Goal: Information Seeking & Learning: Learn about a topic

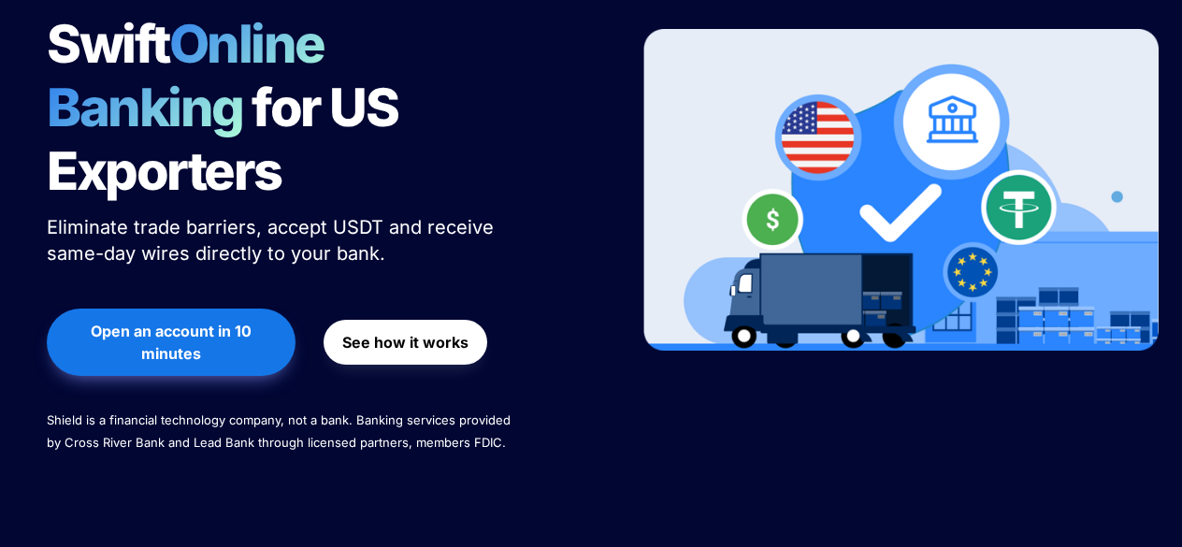
scroll to position [337, 0]
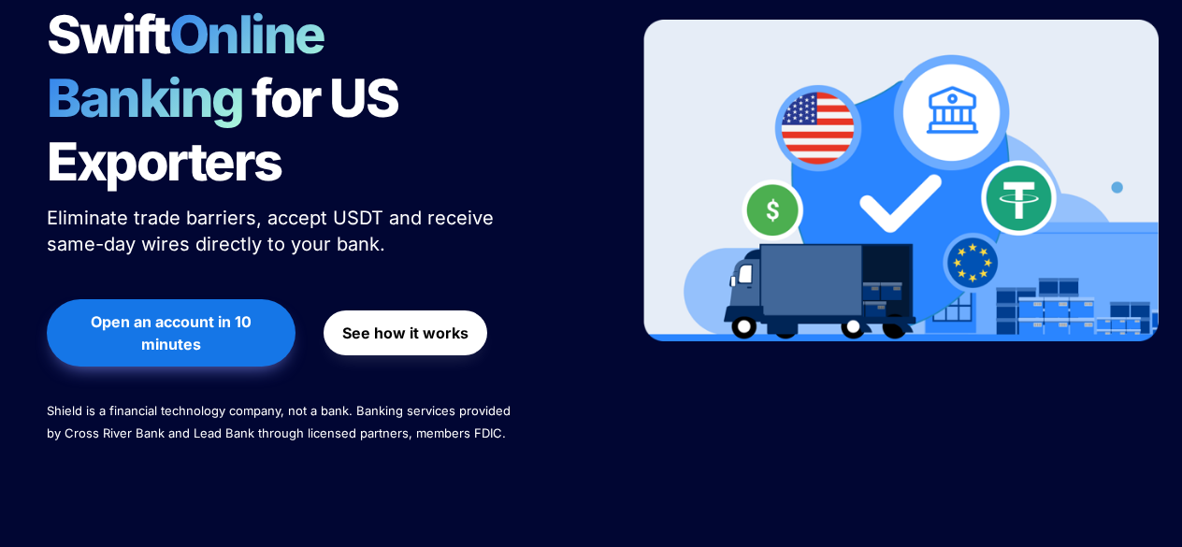
click at [350, 403] on span "Shield is a financial technology company, not a bank. Banking services provided…" at bounding box center [281, 421] width 468 height 37
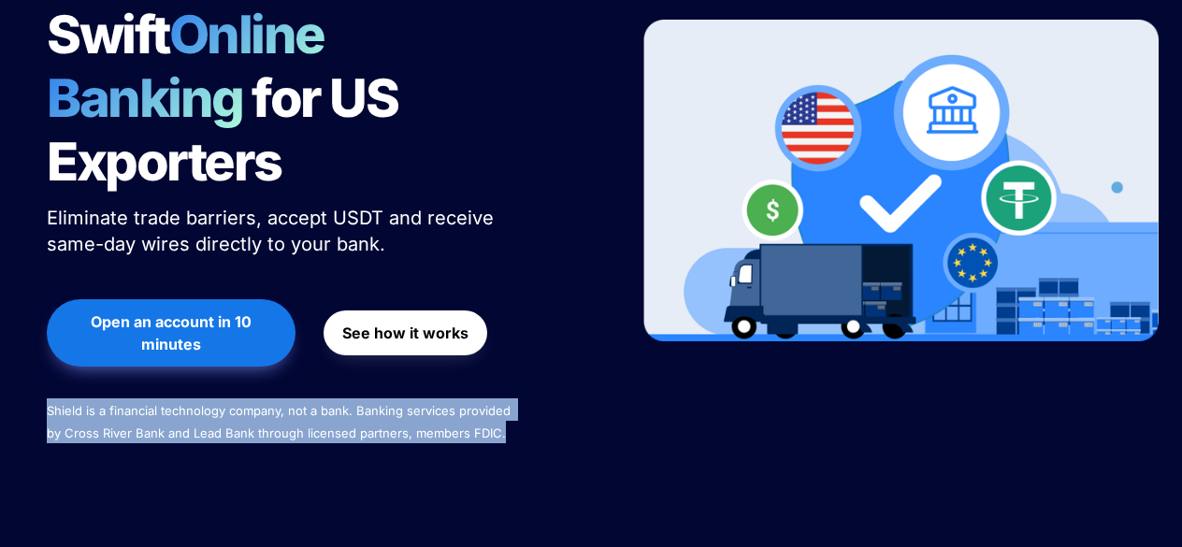
drag, startPoint x: 350, startPoint y: 347, endPoint x: 350, endPoint y: 365, distance: 17.8
click at [350, 403] on span "Shield is a financial technology company, not a bank. Banking services provided…" at bounding box center [281, 421] width 468 height 37
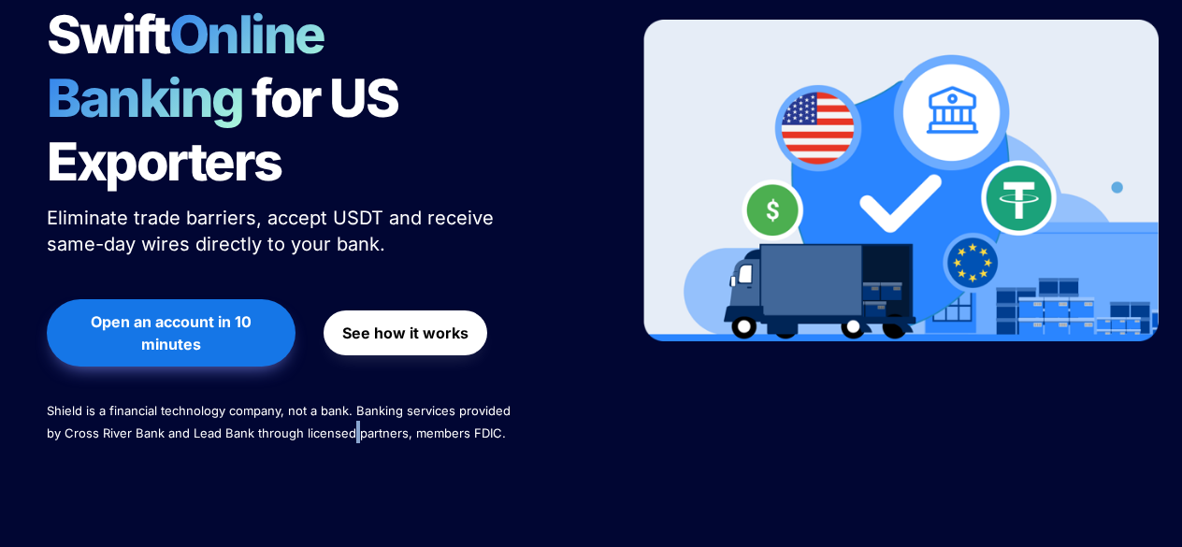
click at [350, 403] on span "Shield is a financial technology company, not a bank. Banking services provided…" at bounding box center [281, 421] width 468 height 37
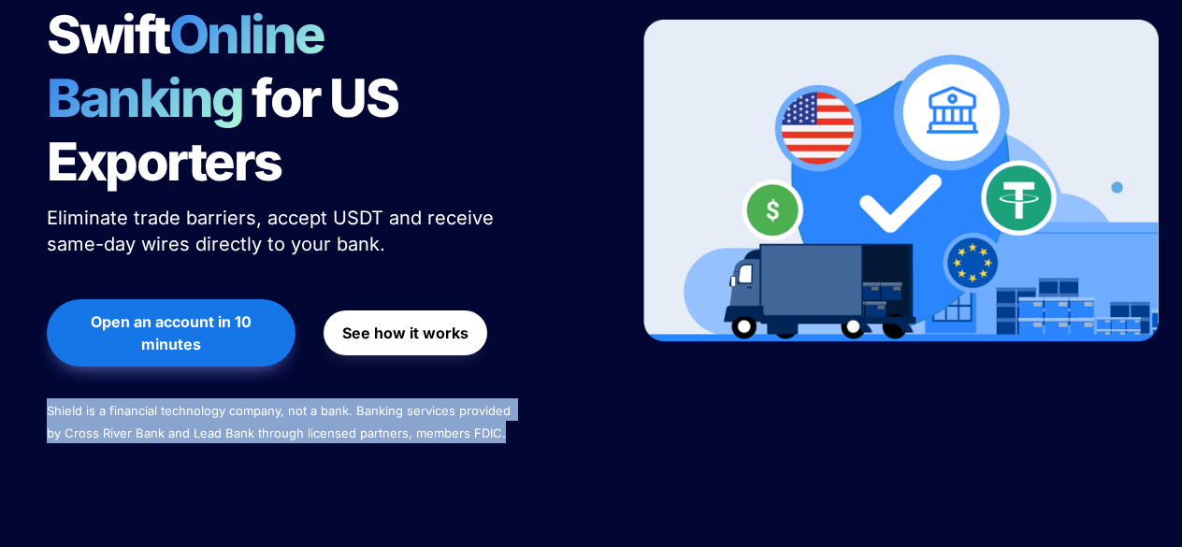
click at [350, 403] on span "Shield is a financial technology company, not a bank. Banking services provided…" at bounding box center [281, 421] width 468 height 37
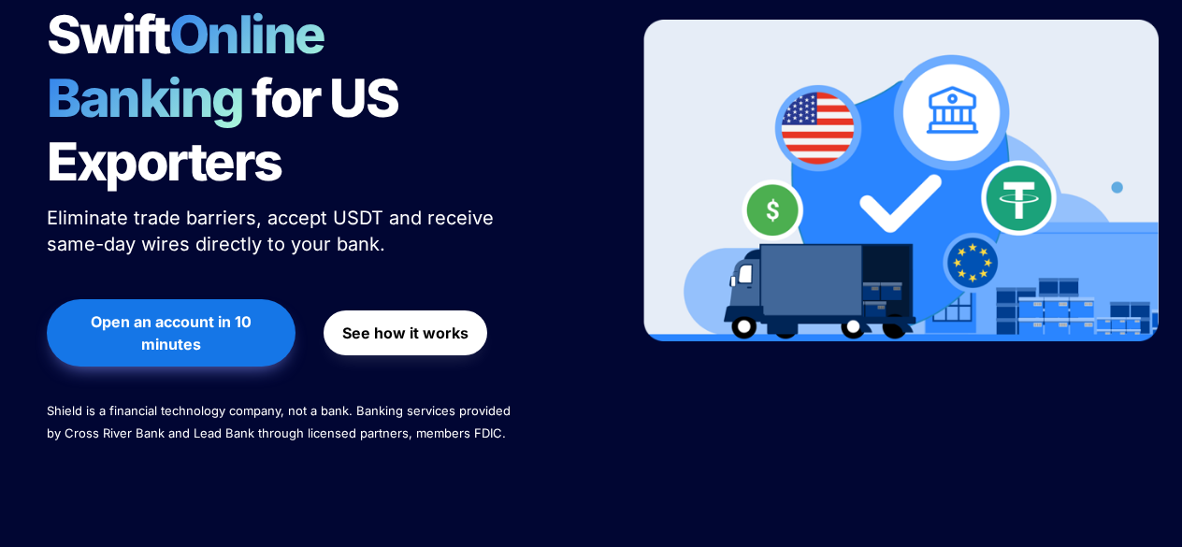
click at [326, 403] on div "Secure & Swift Online Banking for US Exporters Eliminate trade barriers, accept…" at bounding box center [319, 181] width 592 height 602
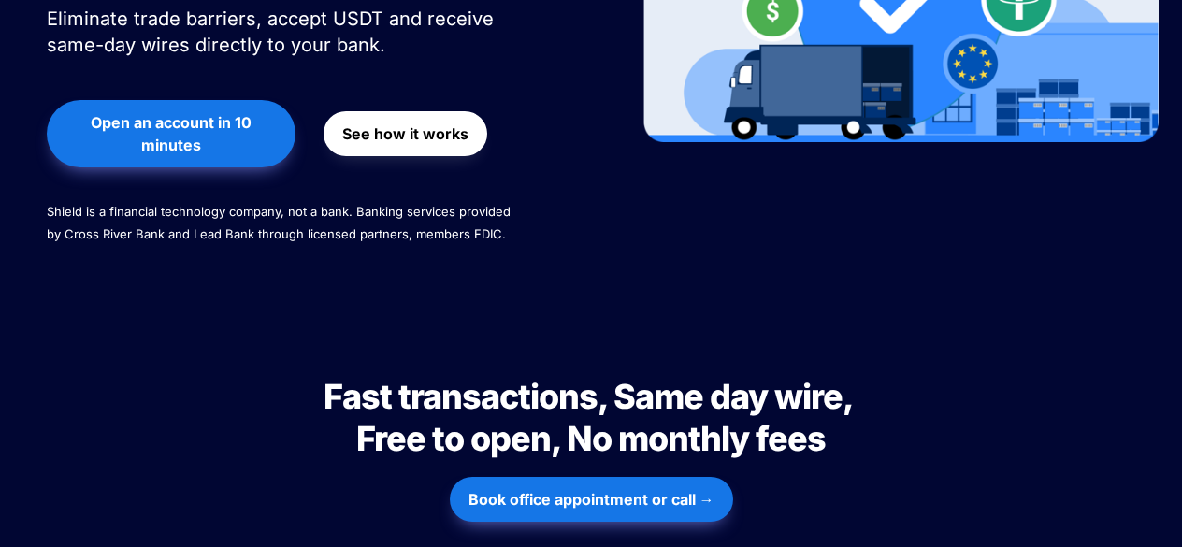
scroll to position [537, 0]
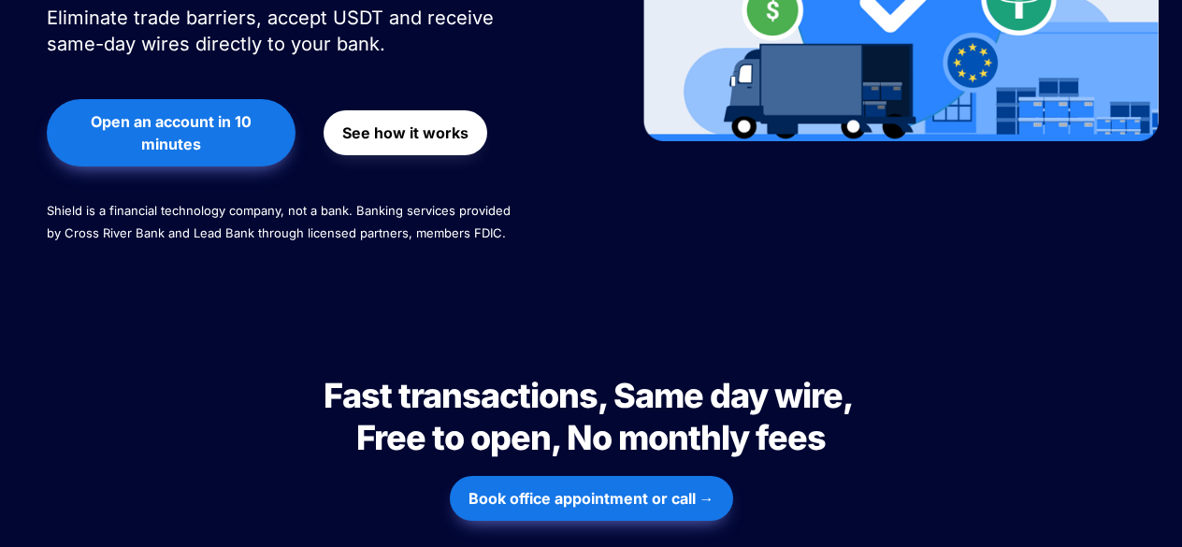
click at [355, 375] on span "Fast transactions, Same day wire, Free to open, No monthly fees" at bounding box center [591, 416] width 535 height 83
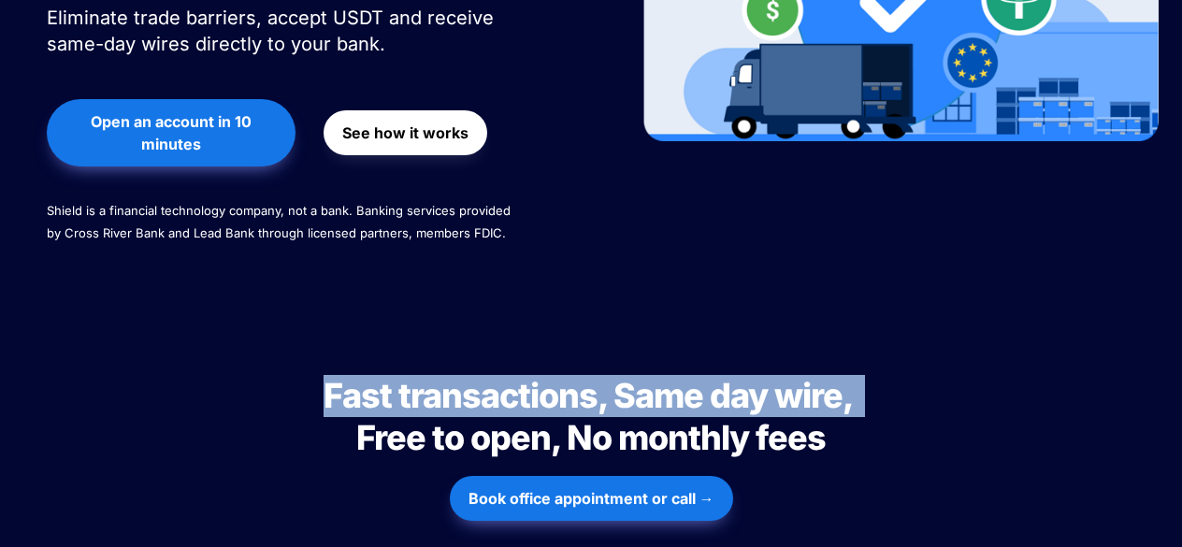
click at [355, 375] on span "Fast transactions, Same day wire, Free to open, No monthly fees" at bounding box center [591, 416] width 535 height 83
click at [342, 375] on span "Fast transactions, Same day wire, Free to open, No monthly fees" at bounding box center [591, 416] width 535 height 83
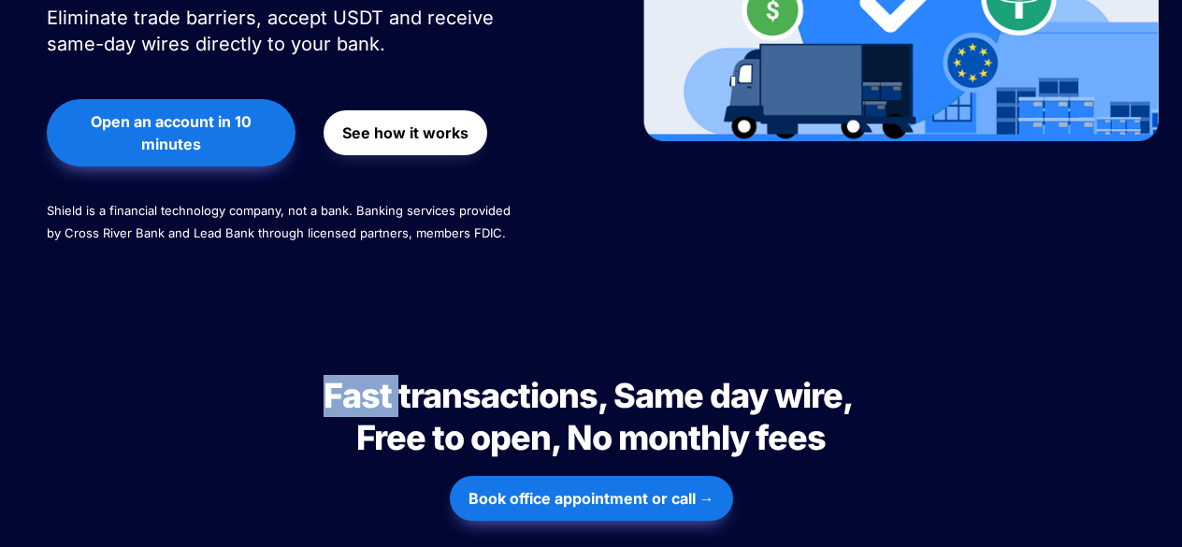
click at [342, 375] on span "Fast transactions, Same day wire, Free to open, No monthly fees" at bounding box center [591, 416] width 535 height 83
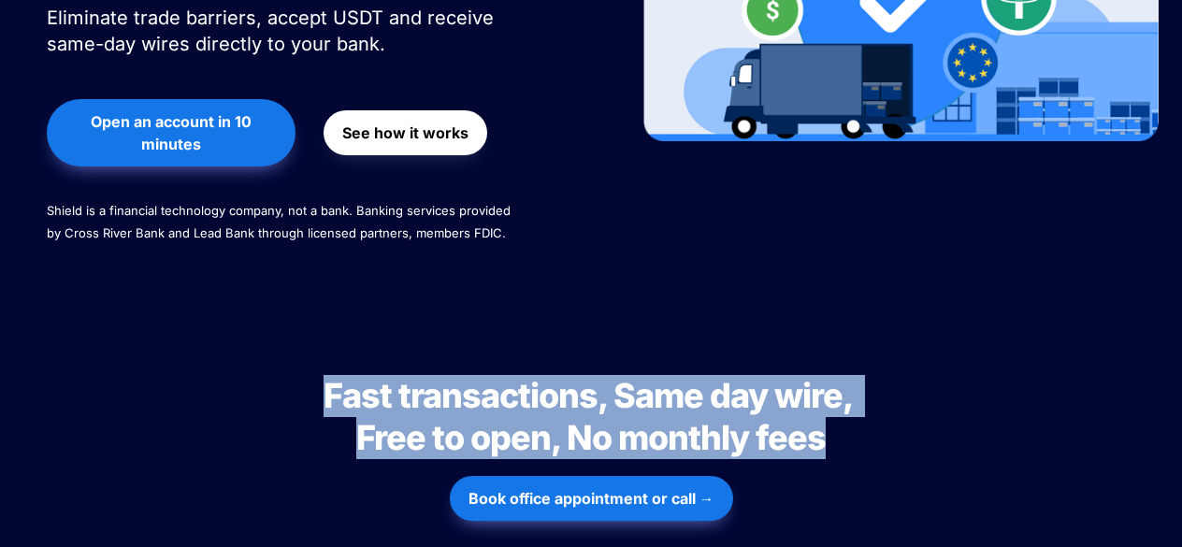
drag, startPoint x: 342, startPoint y: 333, endPoint x: 357, endPoint y: 370, distance: 39.4
click at [357, 375] on span "Fast transactions, Same day wire, Free to open, No monthly fees" at bounding box center [591, 416] width 535 height 83
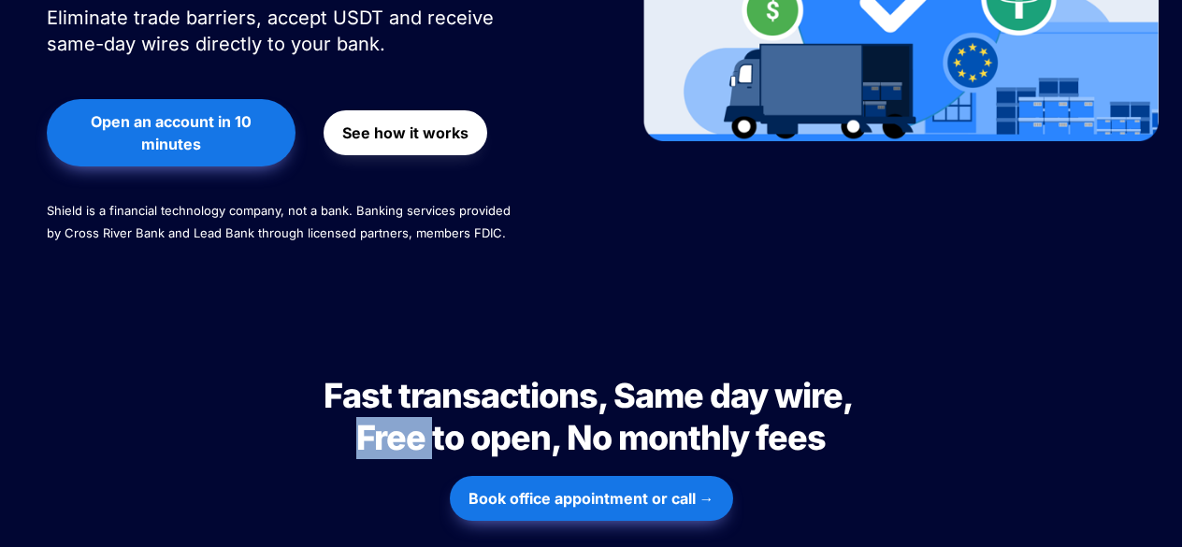
click at [357, 375] on span "Fast transactions, Same day wire, Free to open, No monthly fees" at bounding box center [591, 416] width 535 height 83
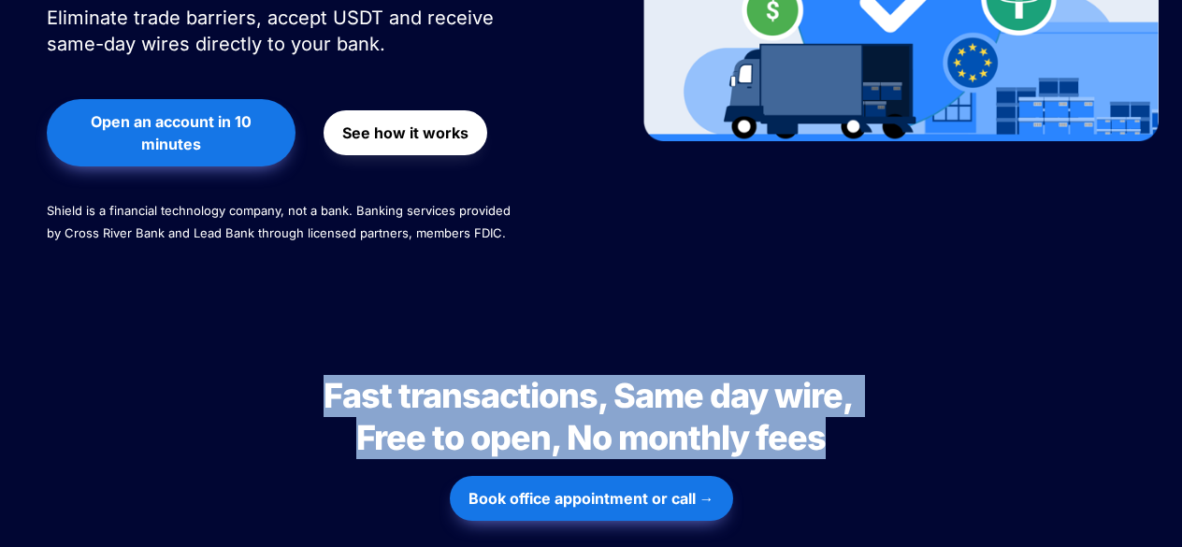
drag, startPoint x: 357, startPoint y: 370, endPoint x: 348, endPoint y: 344, distance: 26.9
click at [348, 375] on span "Fast transactions, Same day wire, Free to open, No monthly fees" at bounding box center [591, 416] width 535 height 83
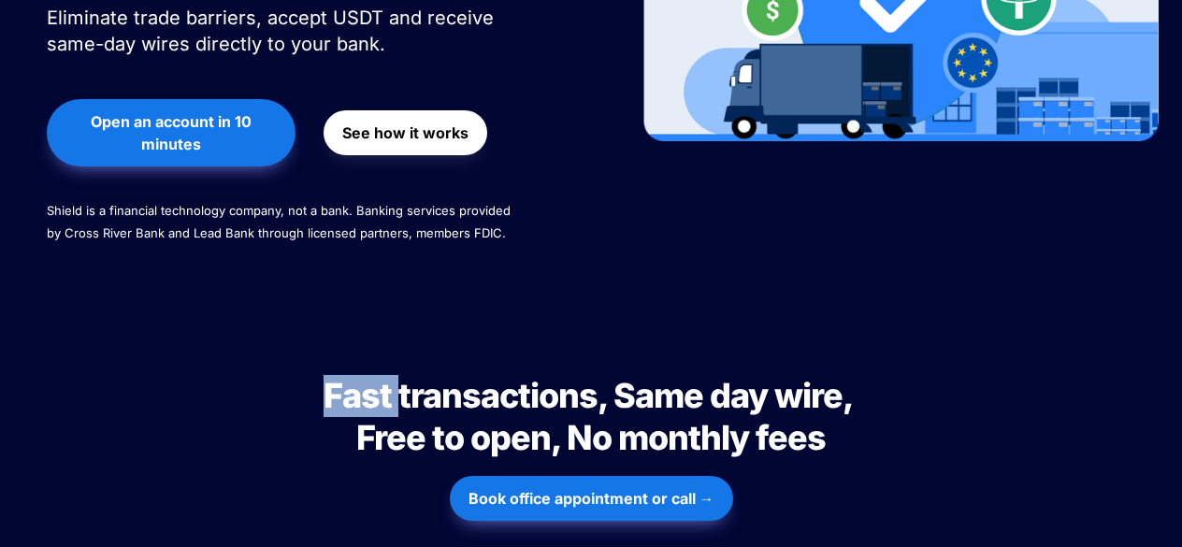
click at [348, 375] on span "Fast transactions, Same day wire, Free to open, No monthly fees" at bounding box center [591, 416] width 535 height 83
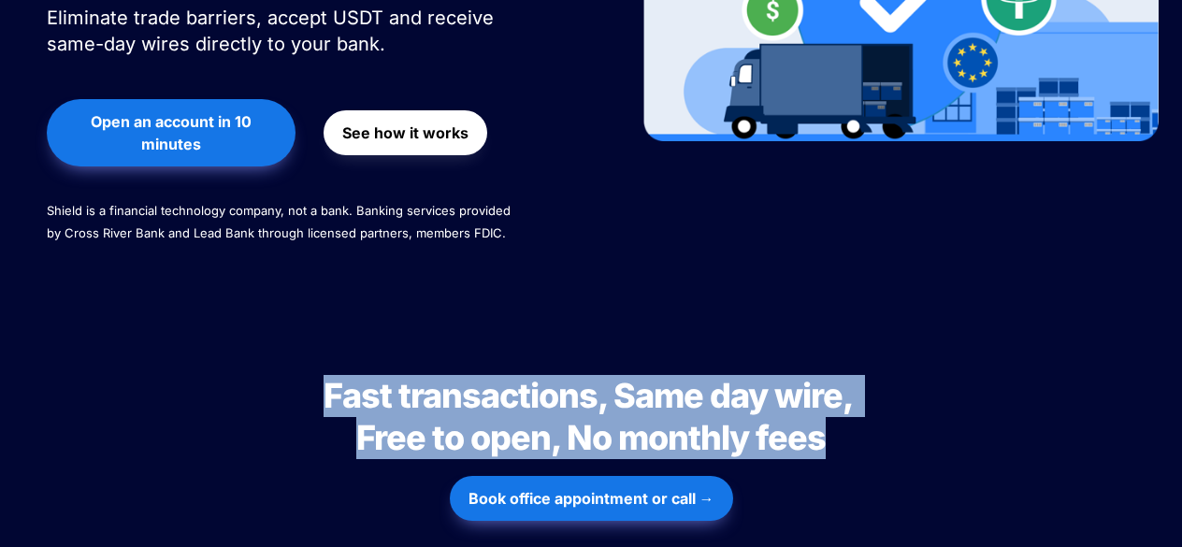
drag, startPoint x: 348, startPoint y: 344, endPoint x: 363, endPoint y: 370, distance: 29.4
click at [363, 375] on span "Fast transactions, Same day wire, Free to open, No monthly fees" at bounding box center [591, 416] width 535 height 83
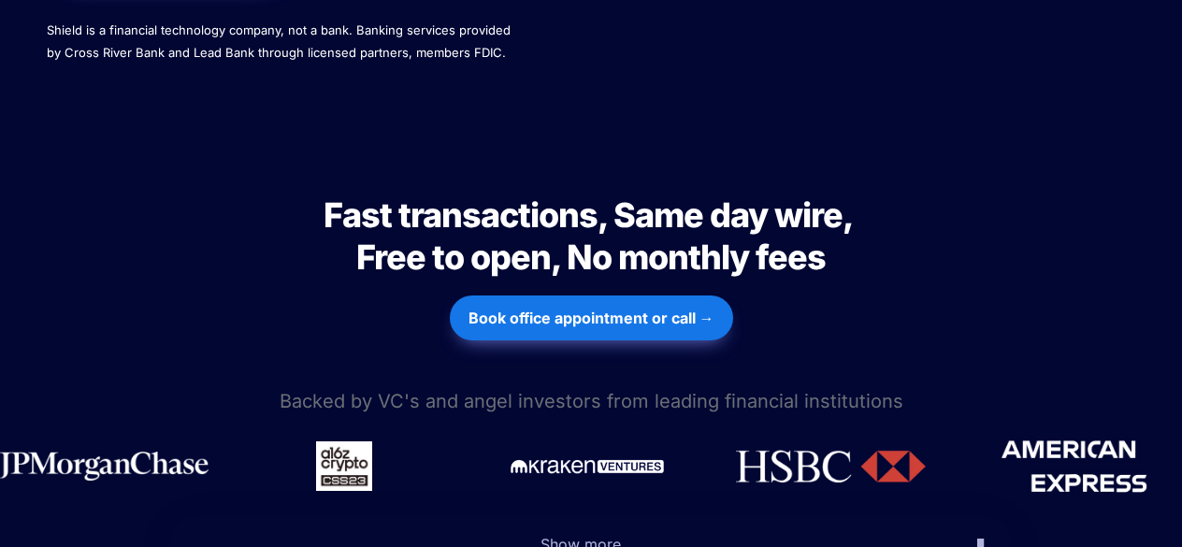
scroll to position [733, 0]
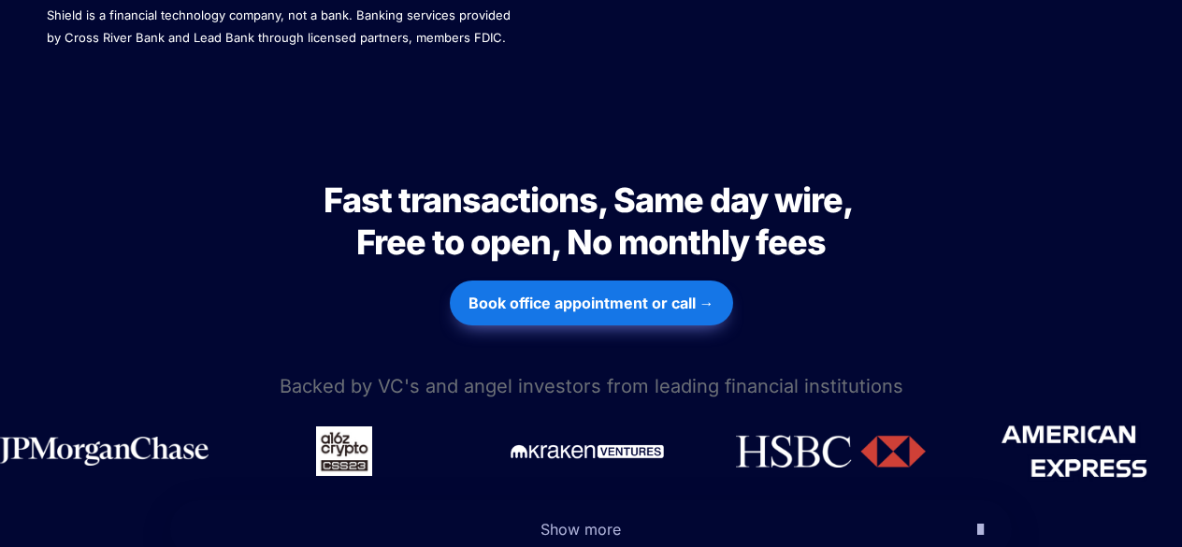
click at [556, 520] on span "Show more" at bounding box center [581, 529] width 80 height 19
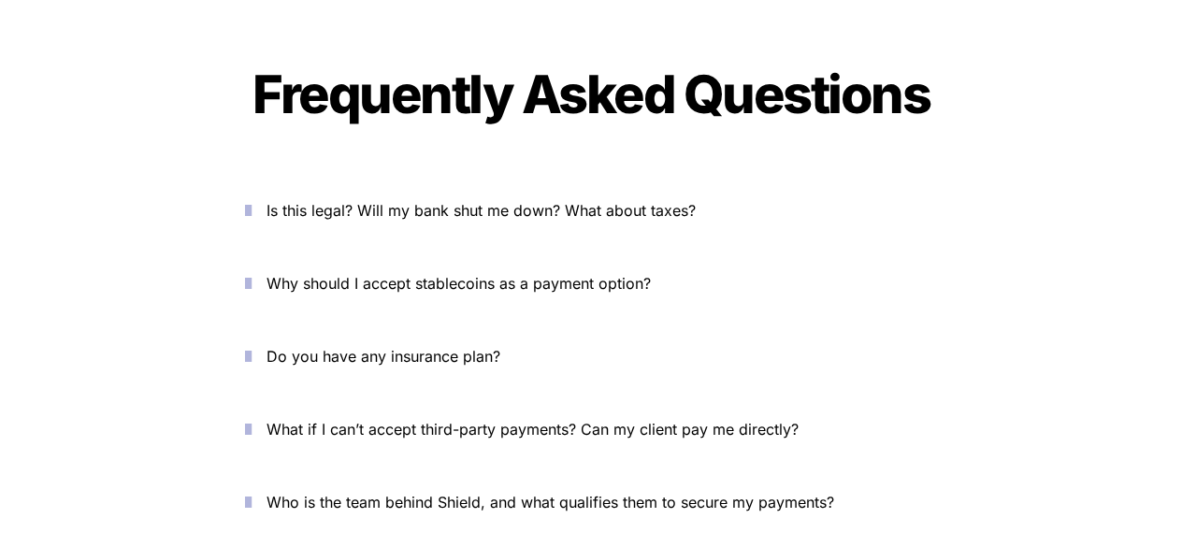
scroll to position [6997, 0]
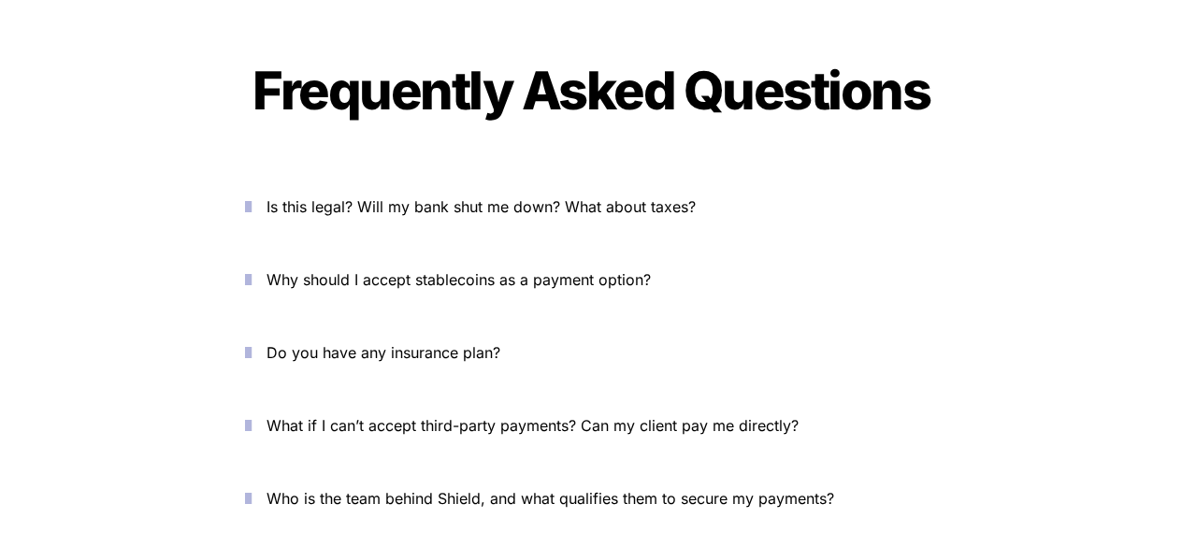
click at [593, 197] on span "Is this legal? Will my bank shut me down? What about taxes?" at bounding box center [481, 206] width 429 height 19
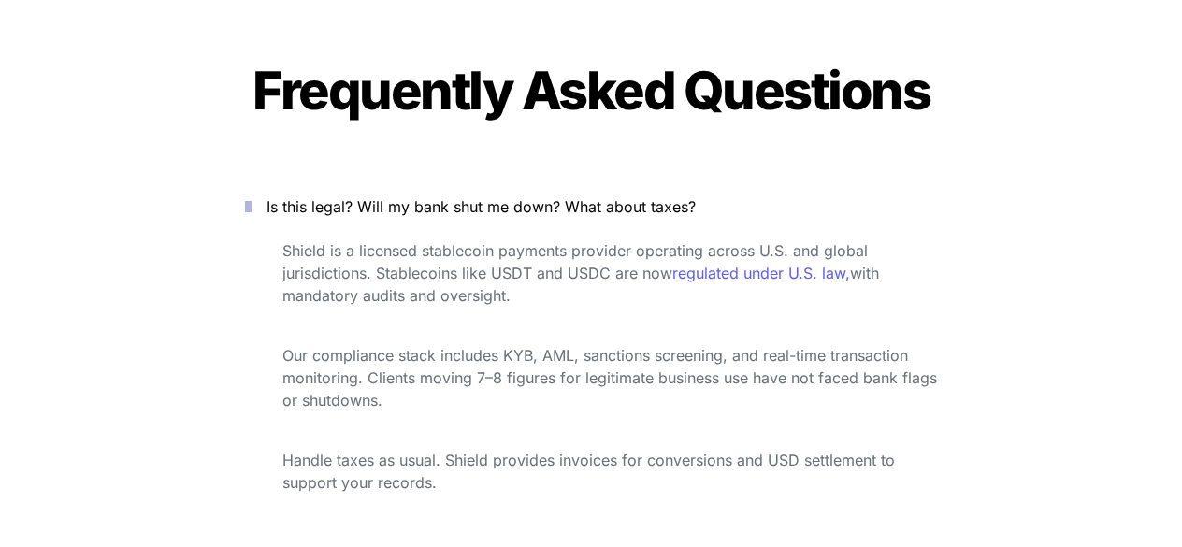
click at [579, 197] on span "Is this legal? Will my bank shut me down? What about taxes?" at bounding box center [481, 206] width 429 height 19
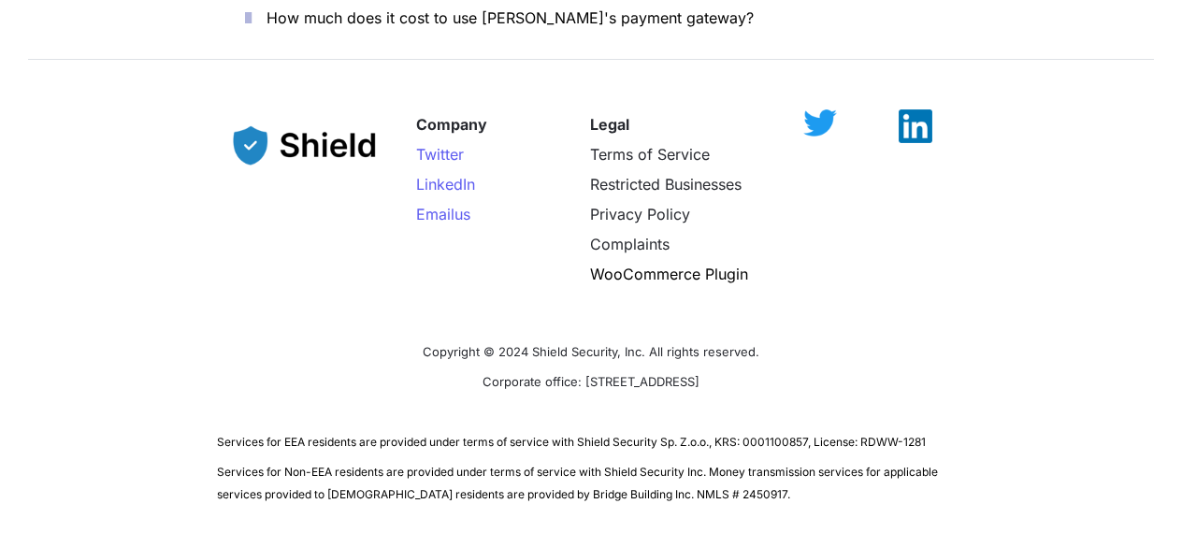
scroll to position [7559, 0]
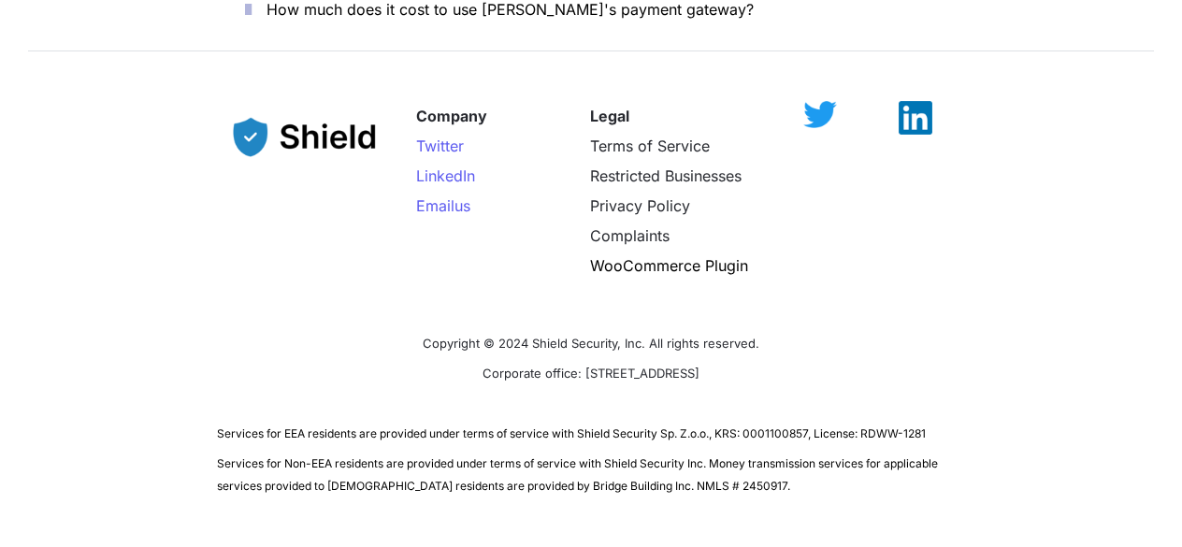
click at [552, 427] on span "Services for EEA residents are provided under terms of service with Shield Secu…" at bounding box center [571, 434] width 709 height 14
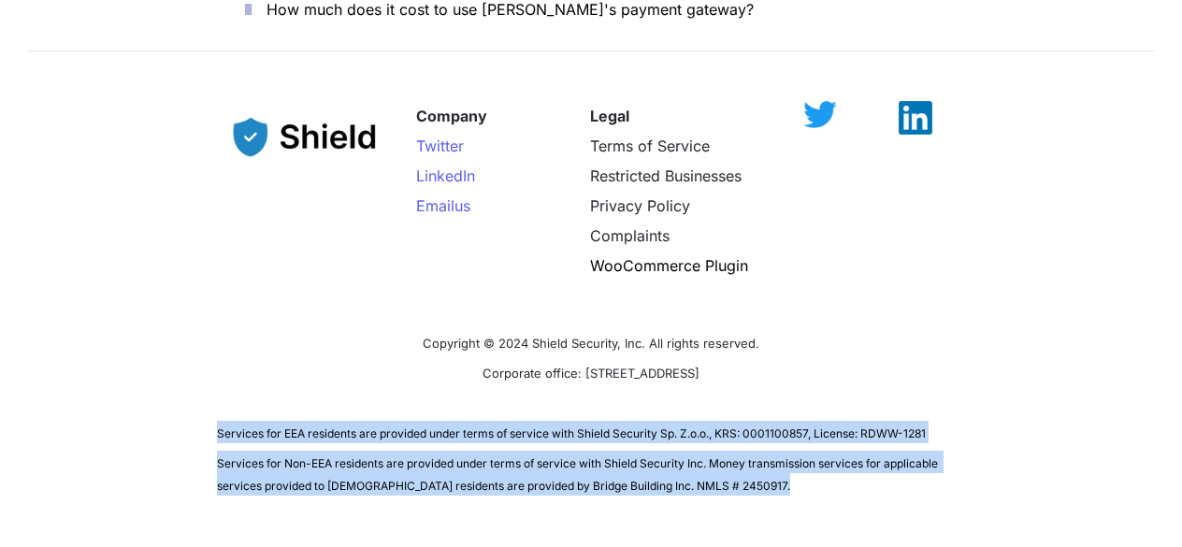
drag, startPoint x: 552, startPoint y: 360, endPoint x: 573, endPoint y: 415, distance: 58.9
click at [573, 415] on div "Company Twitter LinkedIn Email us Legal Terms of Service Restricted Businesses …" at bounding box center [591, 291] width 1182 height 455
click at [573, 457] on span "Services for Non-EEA residents are provided under terms of service with Shield …" at bounding box center [579, 475] width 724 height 36
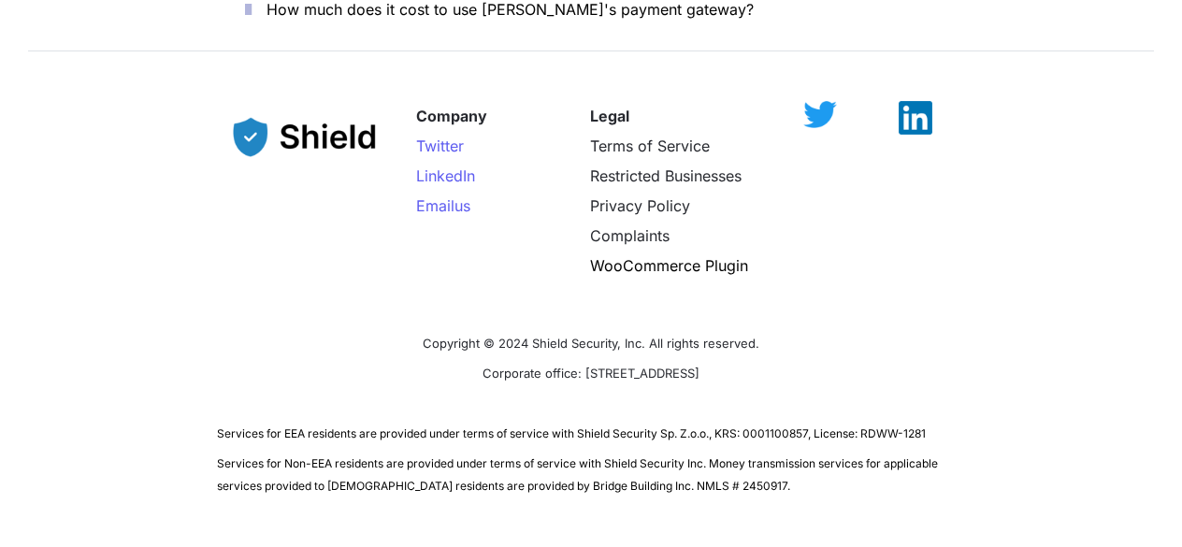
click at [286, 427] on span "Services for EEA residents are provided under terms of service with Shield Secu…" at bounding box center [571, 434] width 709 height 14
drag, startPoint x: 286, startPoint y: 362, endPoint x: 332, endPoint y: 351, distance: 47.2
click at [332, 423] on span "Services for EEA residents are provided under terms of service with Shield Secu…" at bounding box center [571, 432] width 709 height 19
copy span "EEA residents"
click at [605, 427] on span "Services for EEA residents are provided under terms of service with Shield Secu…" at bounding box center [571, 434] width 709 height 14
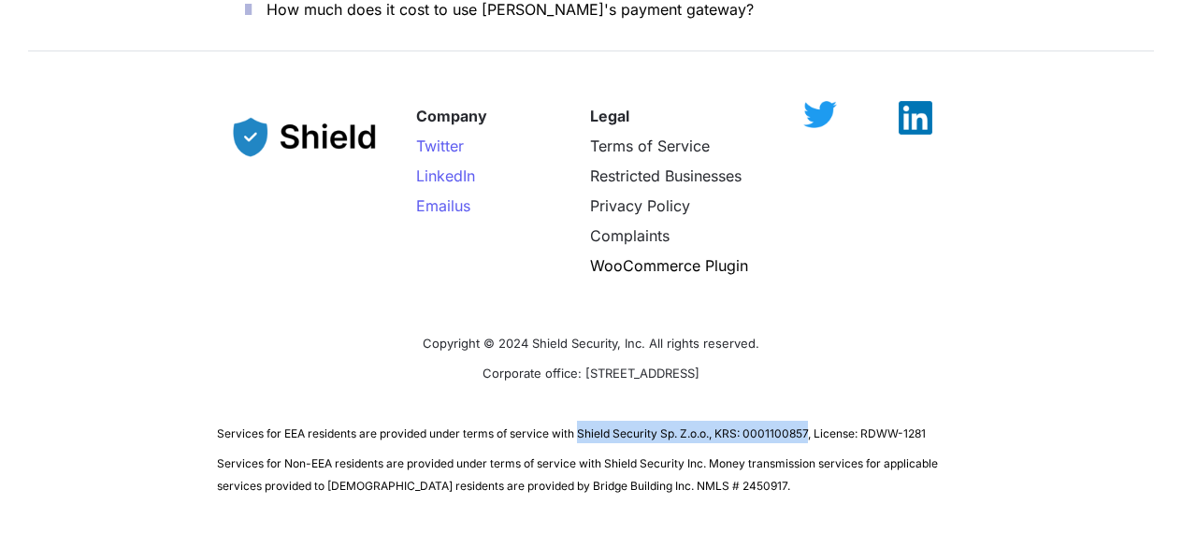
drag, startPoint x: 605, startPoint y: 364, endPoint x: 752, endPoint y: 370, distance: 147.0
click at [752, 417] on p "Services for EEA residents are provided under terms of service with Shield Secu…" at bounding box center [591, 432] width 748 height 30
